Goal: Task Accomplishment & Management: Use online tool/utility

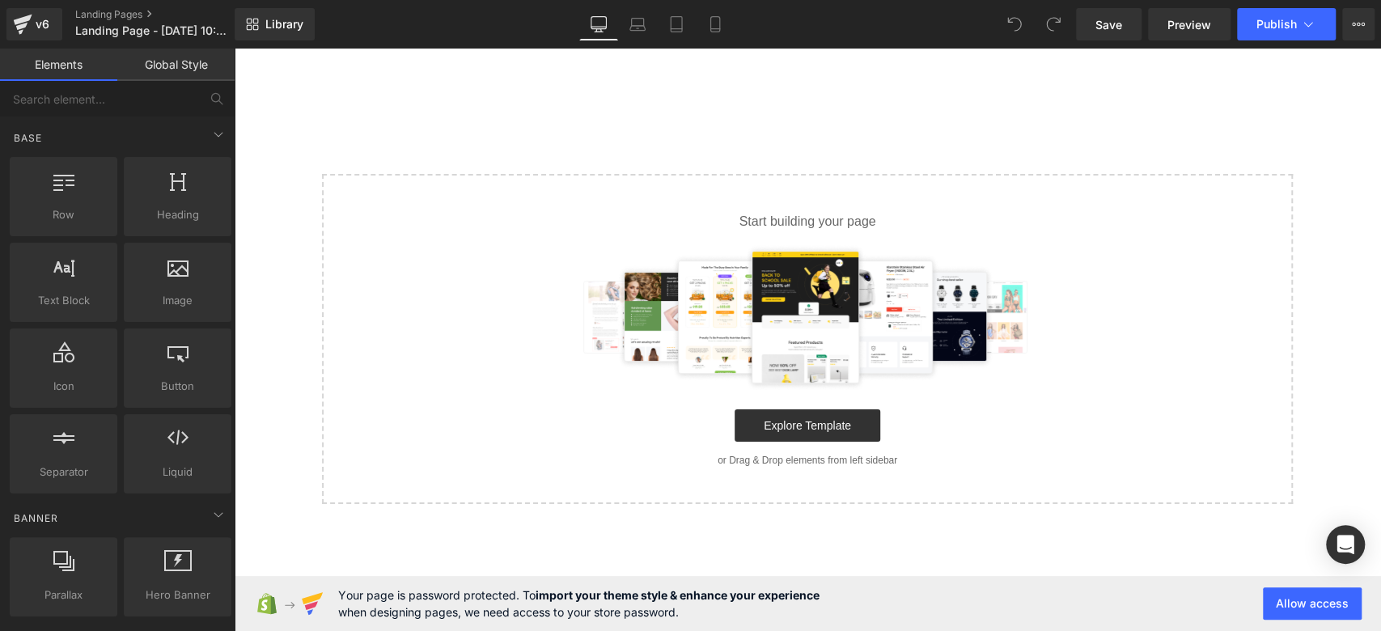
click at [1311, 204] on div "Select your layout" at bounding box center [807, 339] width 1147 height 330
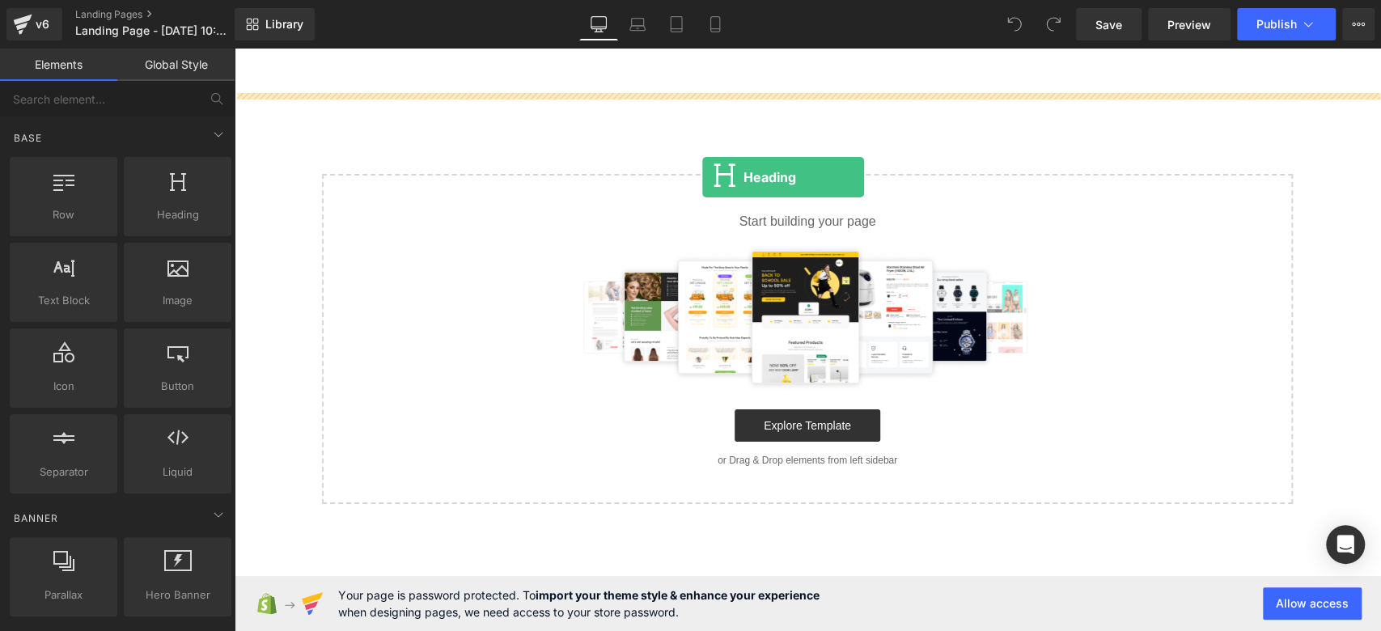
drag, startPoint x: 399, startPoint y: 269, endPoint x: 702, endPoint y: 177, distance: 317.1
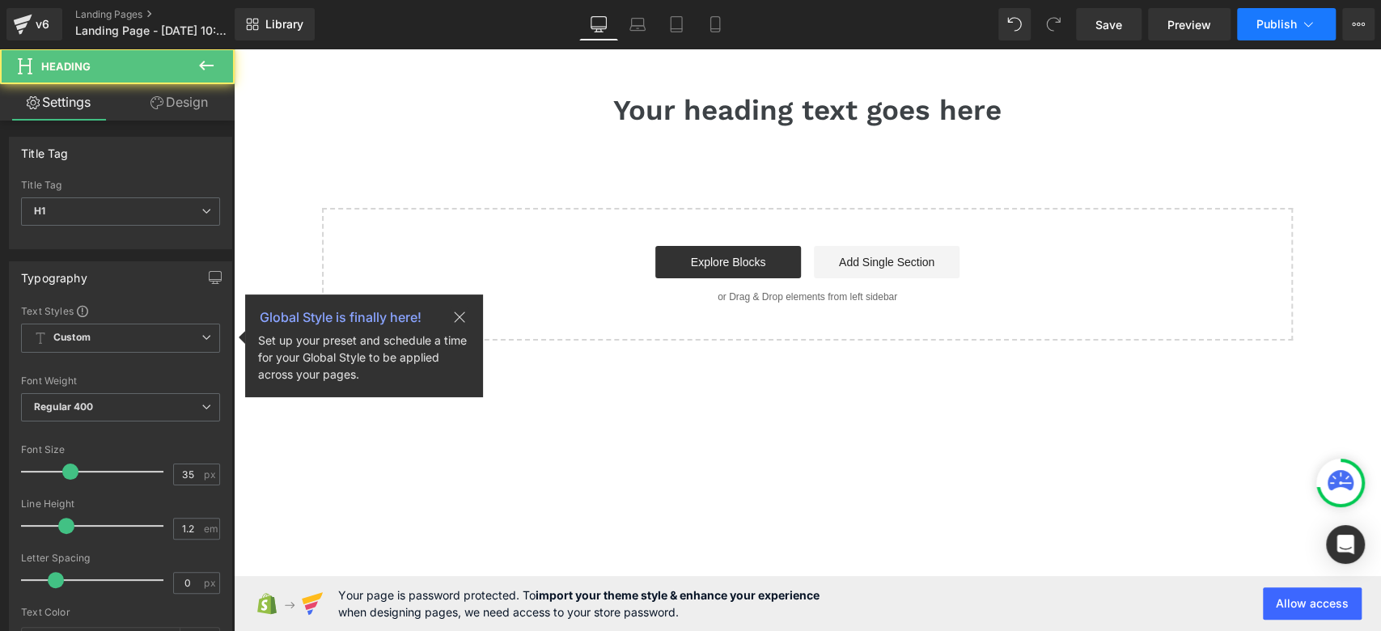
click at [1293, 29] on span "Publish" at bounding box center [1276, 24] width 40 height 13
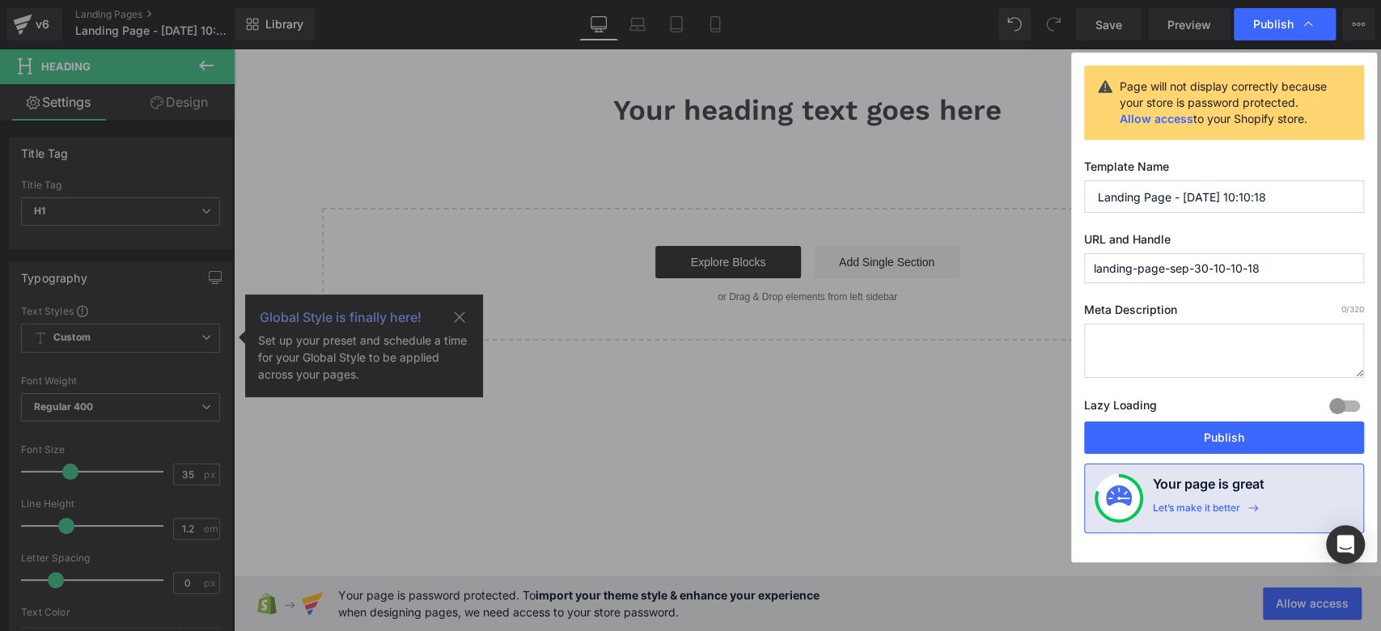
click at [1191, 417] on div "Lazy Loading Build Upgrade plan to unlock" at bounding box center [1224, 408] width 280 height 27
click at [1191, 426] on button "Publish" at bounding box center [1224, 438] width 280 height 32
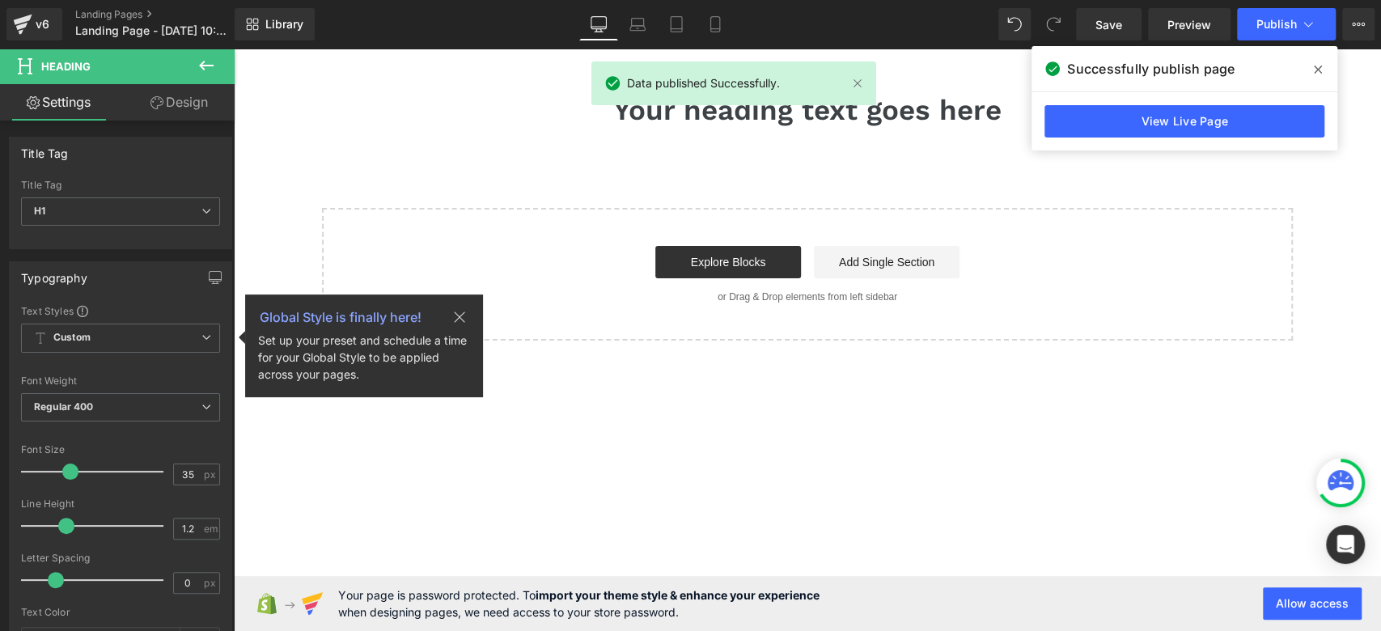
click at [1320, 69] on icon at bounding box center [1318, 69] width 8 height 13
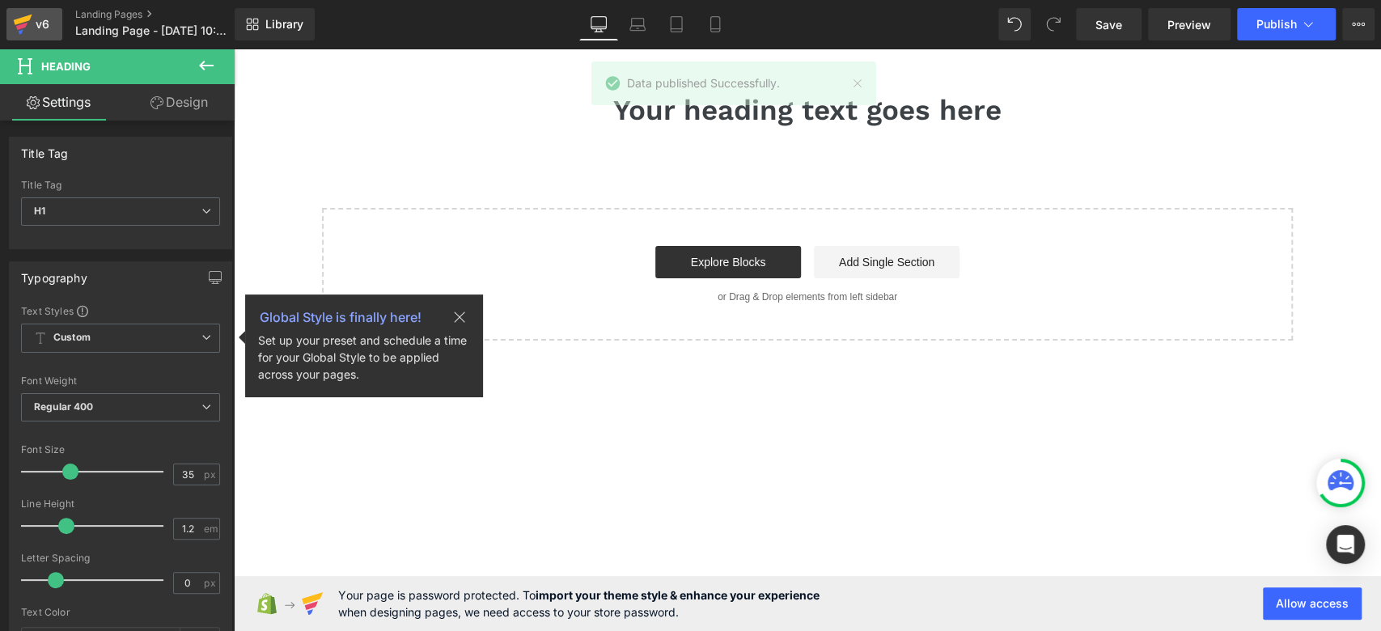
click at [58, 9] on link "v6" at bounding box center [34, 24] width 56 height 32
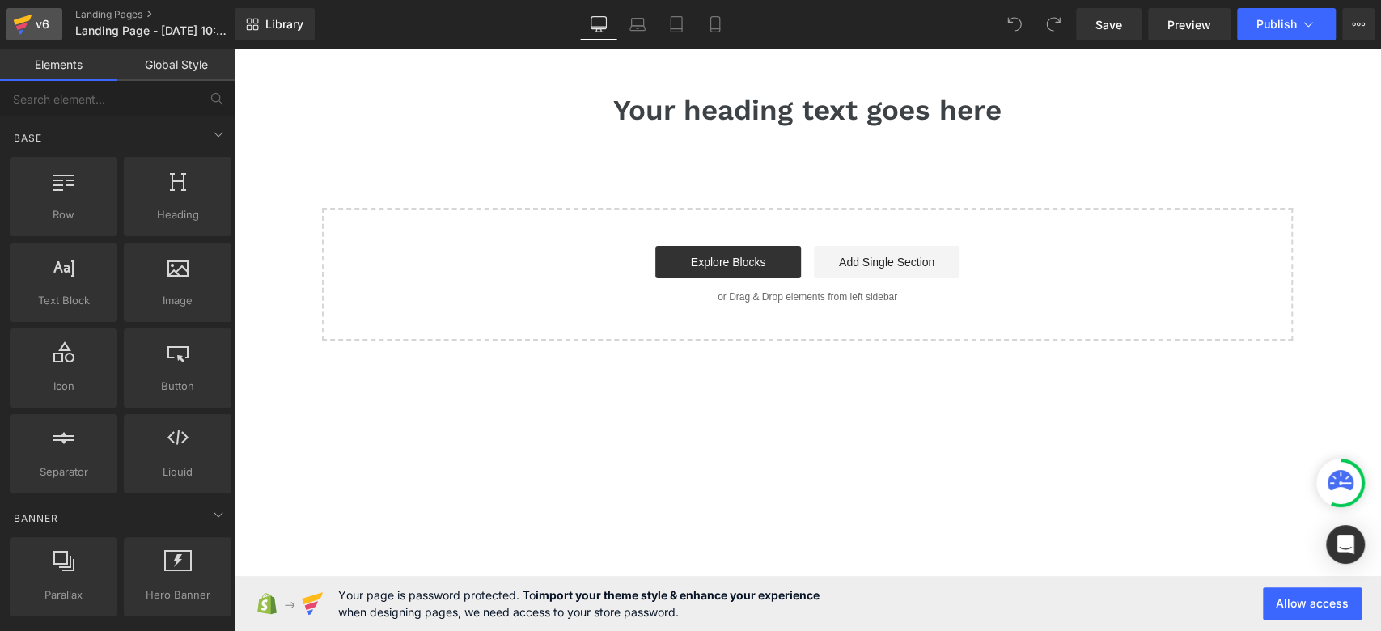
click at [47, 23] on div "v6" at bounding box center [42, 24] width 20 height 21
